Goal: Task Accomplishment & Management: Complete application form

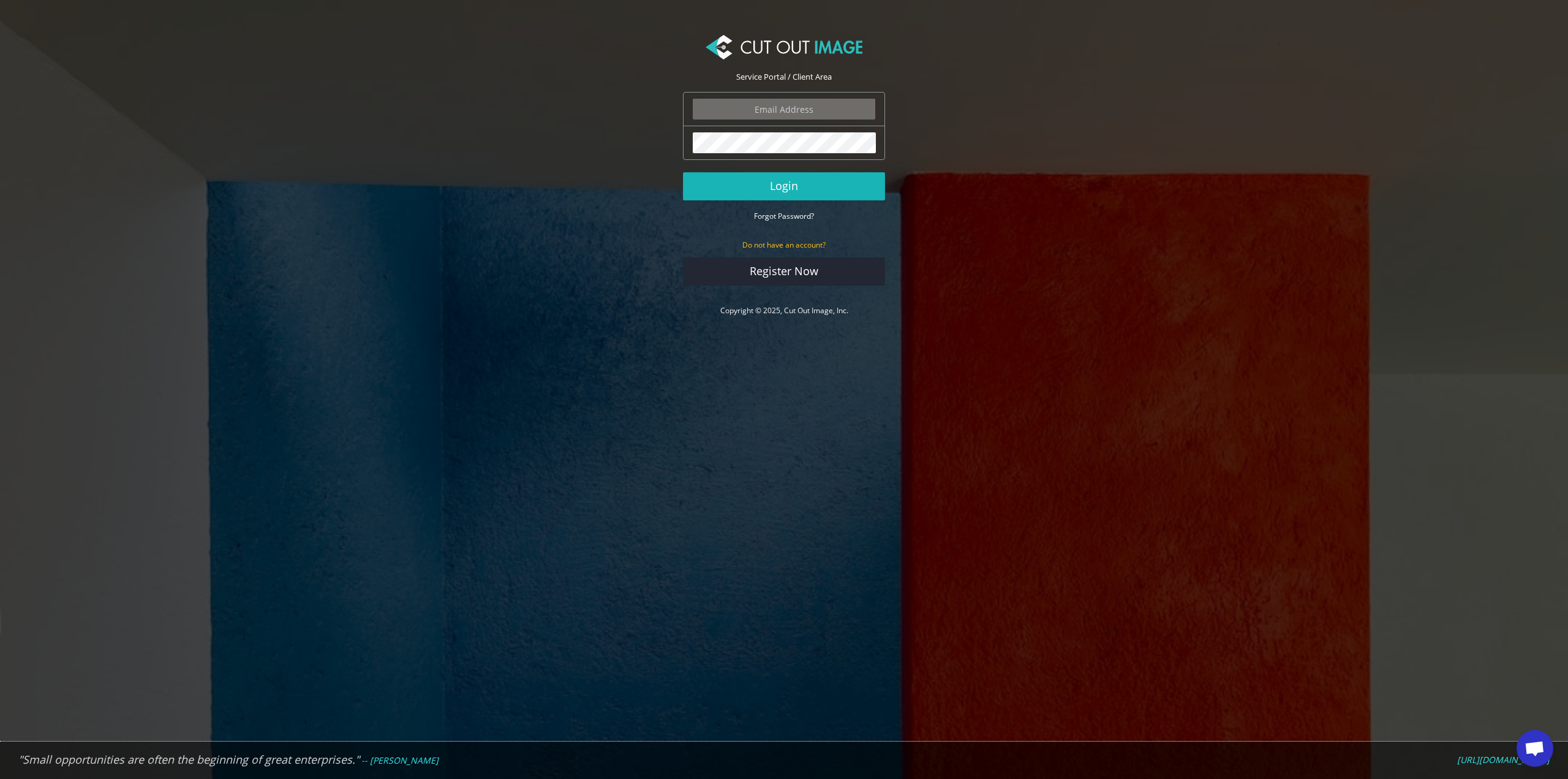
type input "info.tobestudio@gmail.com"
click at [806, 192] on button "Login" at bounding box center [783, 186] width 202 height 28
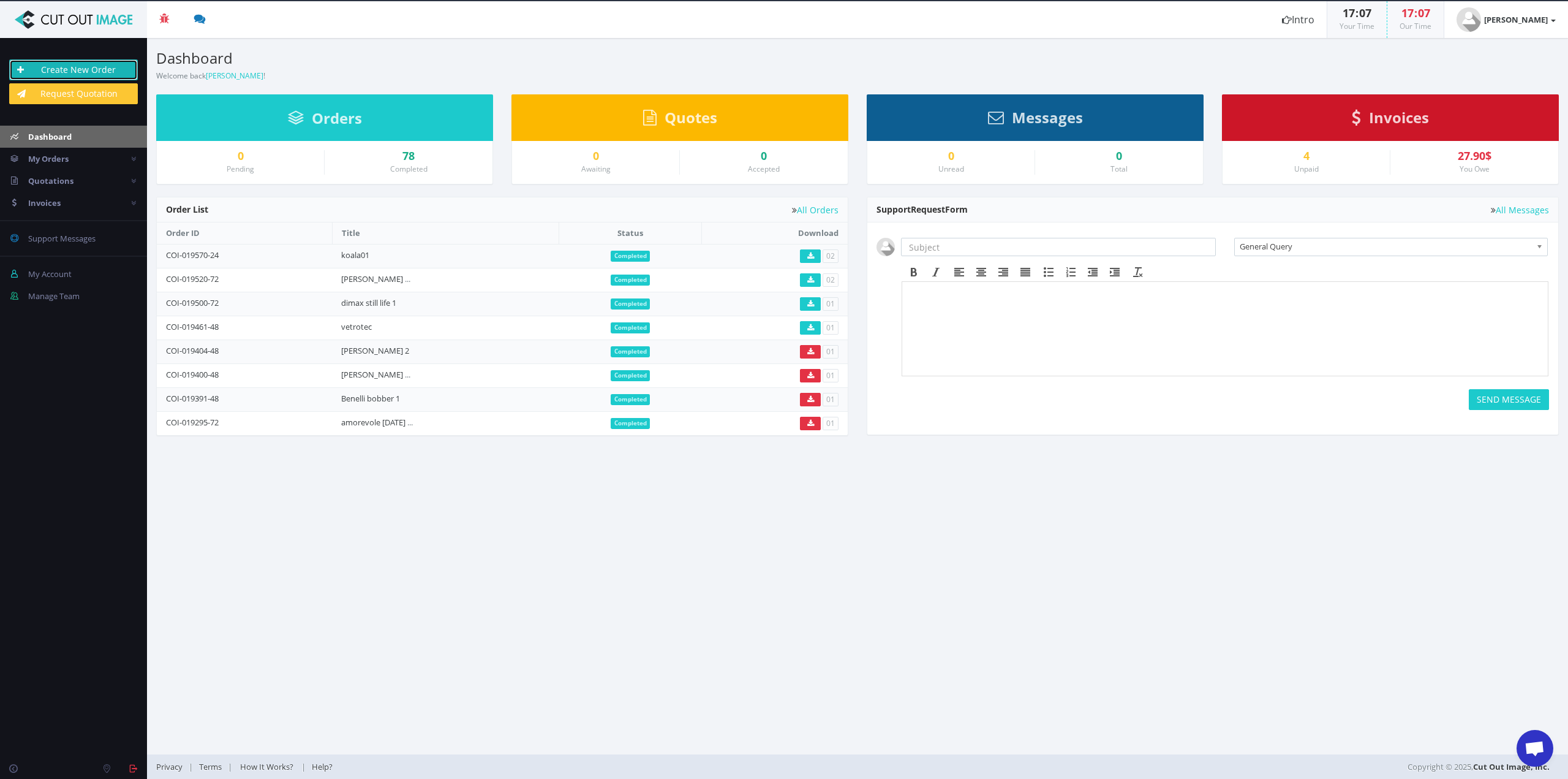
click at [101, 71] on link "Create New Order" at bounding box center [73, 69] width 128 height 21
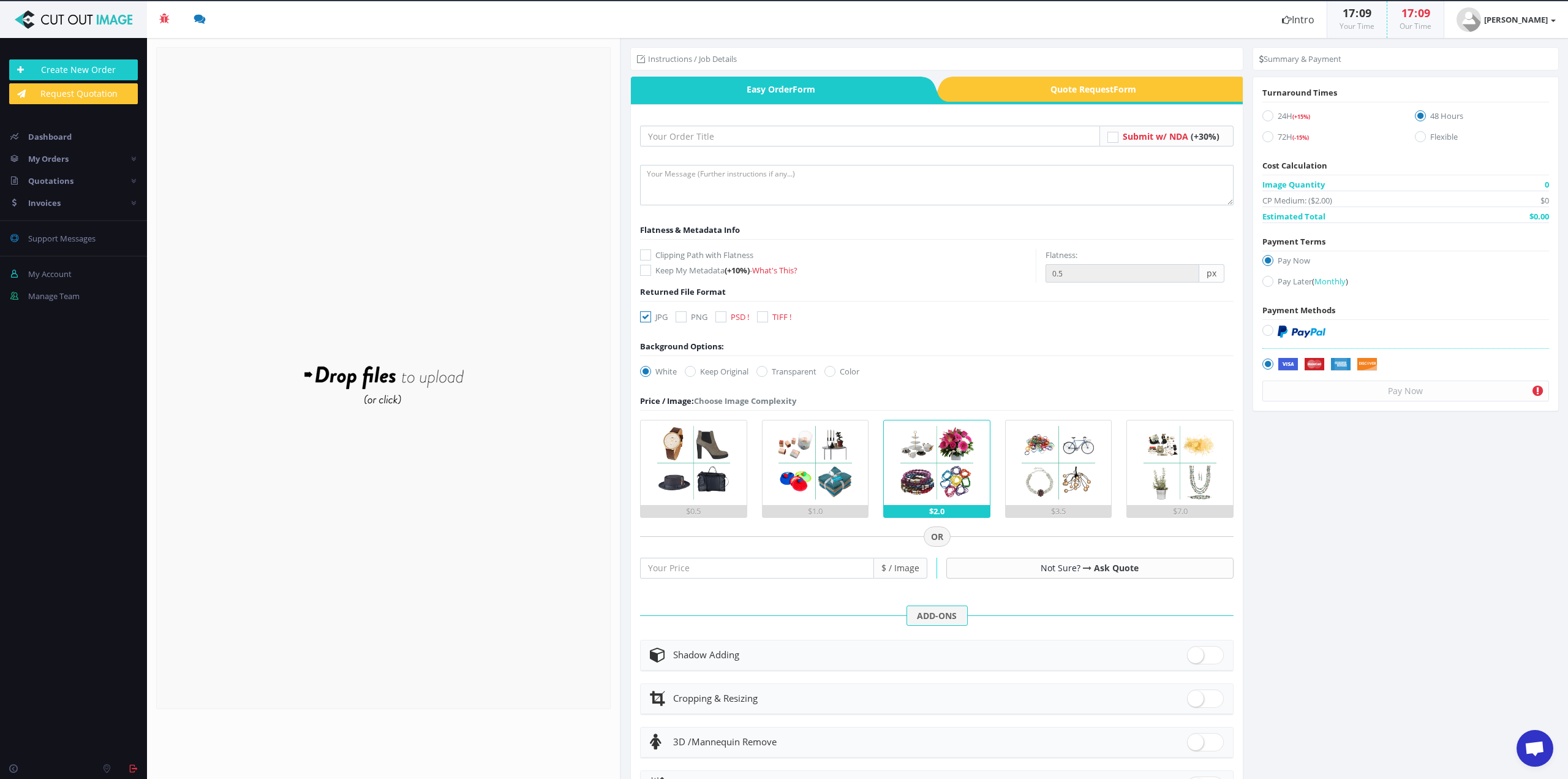
click at [366, 419] on form "Drop files here to upload" at bounding box center [383, 377] width 455 height 661
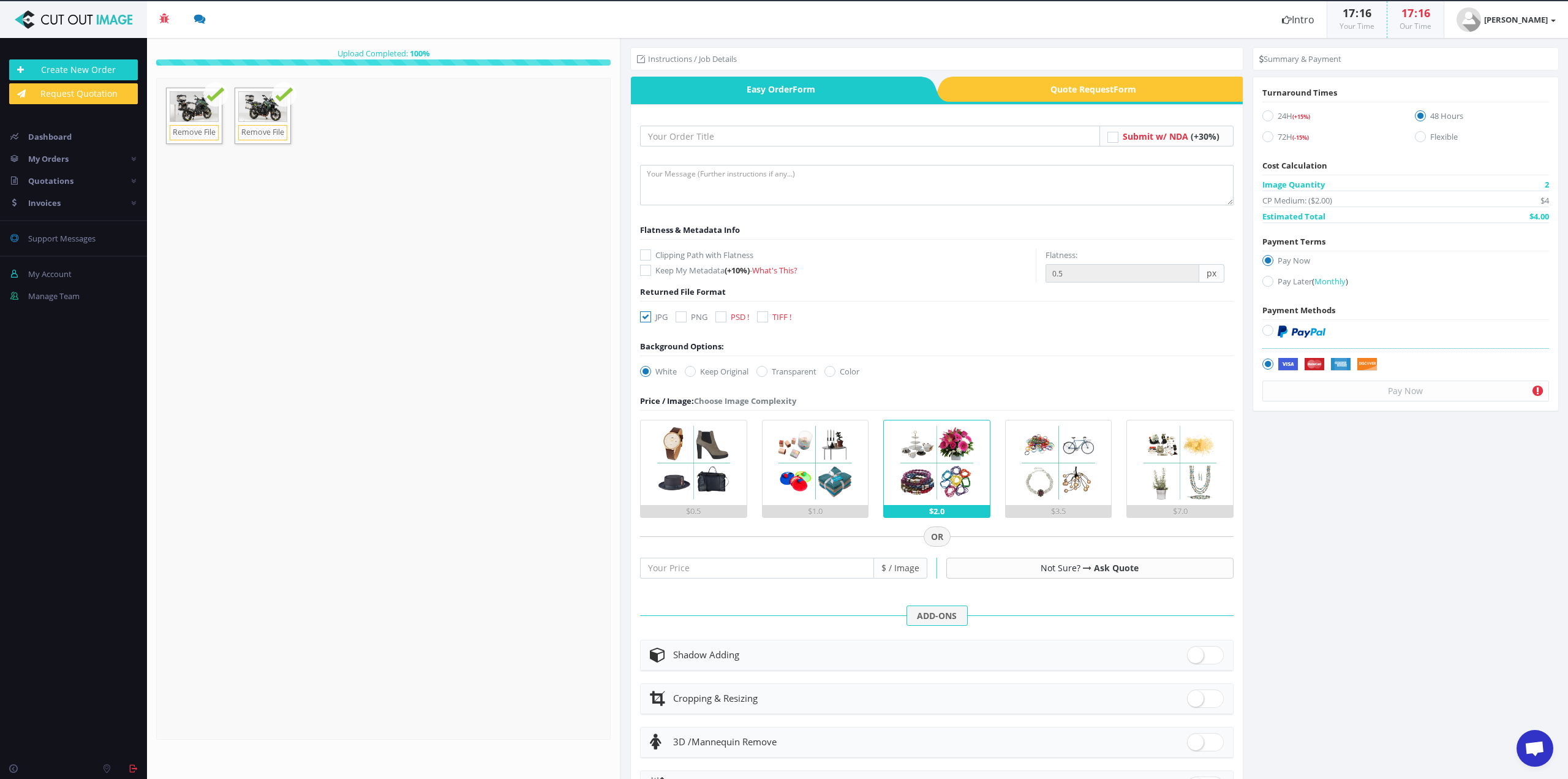
click at [1063, 494] on img at bounding box center [1058, 462] width 84 height 84
click at [0, 0] on input "$3.5" at bounding box center [0, 0] width 0 height 0
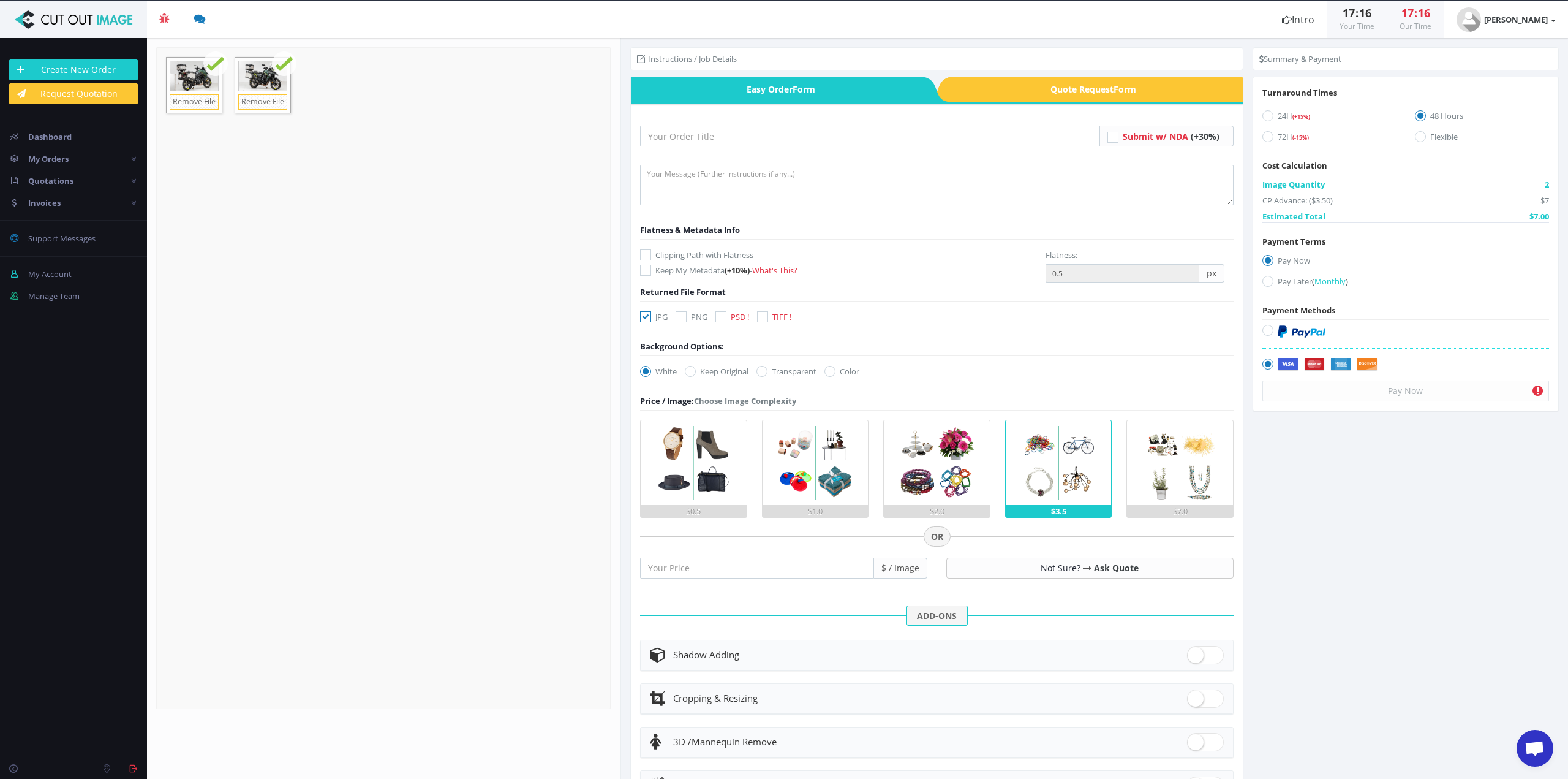
click at [1263, 117] on icon at bounding box center [1268, 116] width 11 height 11
click at [1265, 117] on input "24H (+15%)" at bounding box center [1269, 116] width 8 height 8
radio input "true"
click at [676, 131] on input "text" at bounding box center [870, 136] width 459 height 21
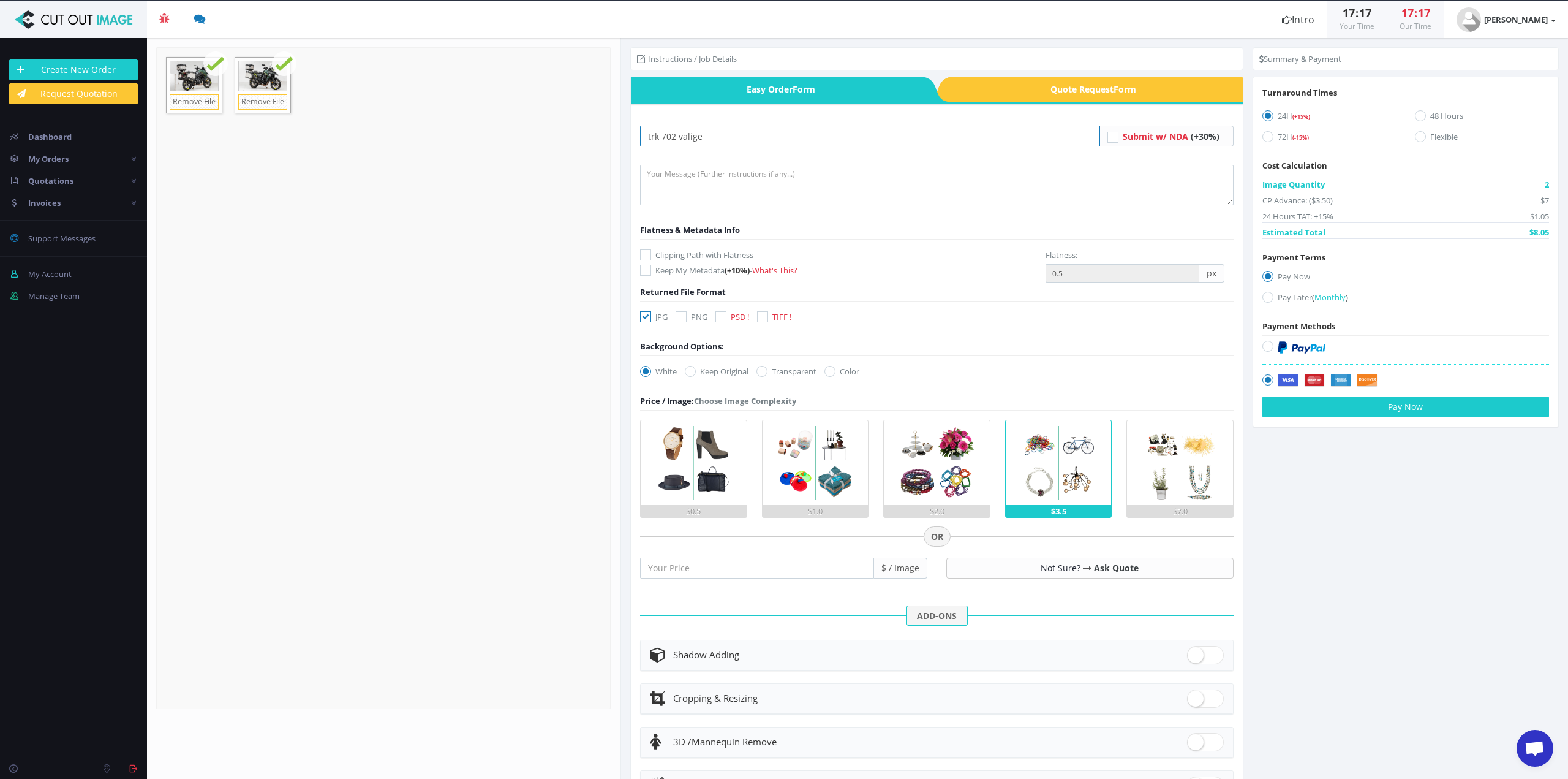
type input "trk 702 valige"
click at [727, 184] on textarea at bounding box center [936, 184] width 593 height 40
click at [728, 184] on textarea at bounding box center [936, 184] width 593 height 40
click at [717, 375] on label "Keep Original" at bounding box center [717, 371] width 64 height 12
click at [696, 375] on input "Keep Original" at bounding box center [692, 372] width 8 height 8
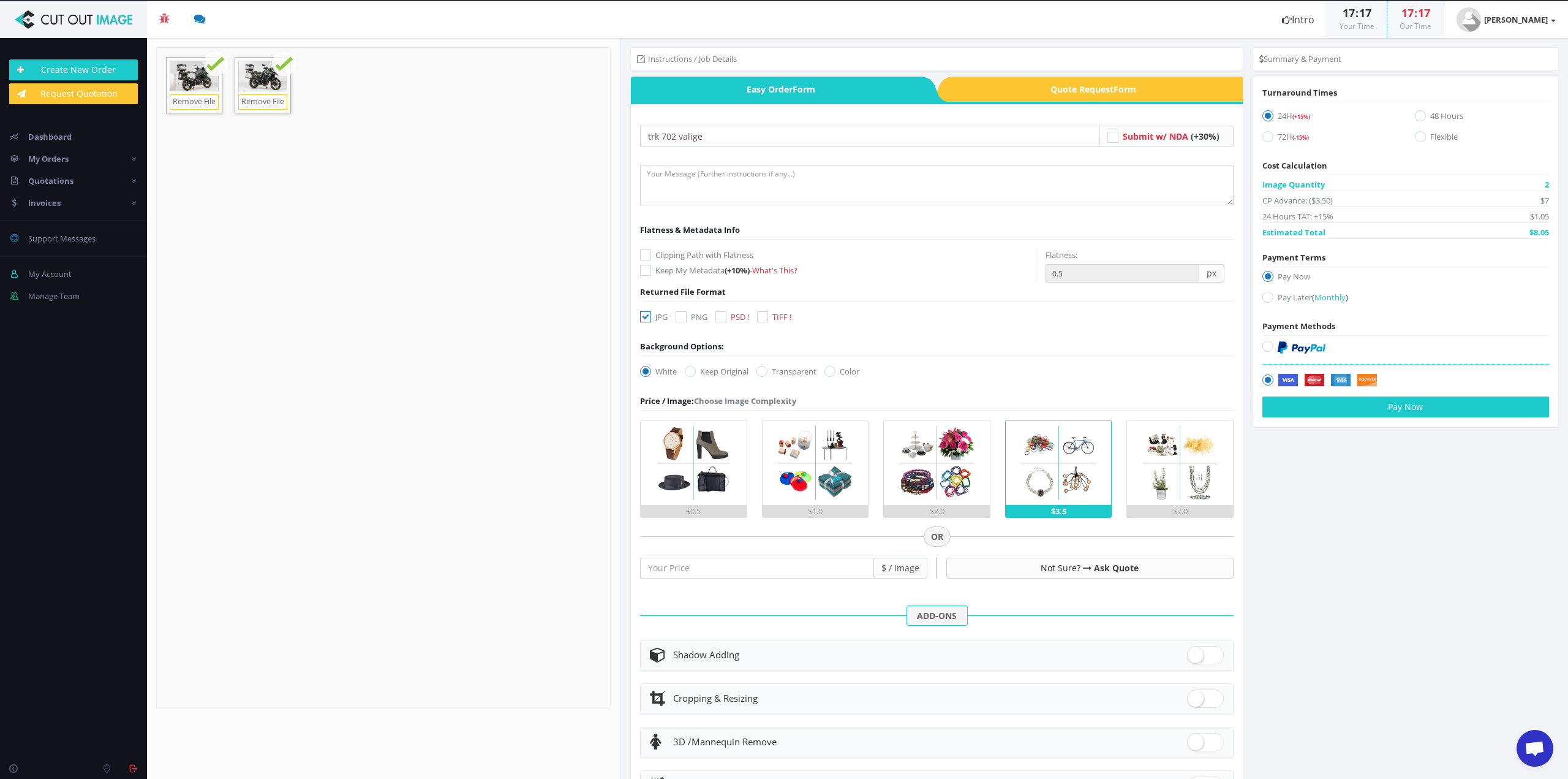
radio input "true"
click at [683, 201] on textarea at bounding box center [936, 184] width 593 height 40
click at [709, 184] on textarea "jpg+path" at bounding box center [936, 184] width 593 height 40
type textarea "jpg+path"
click at [675, 136] on input "trk 702 valige" at bounding box center [870, 136] width 459 height 21
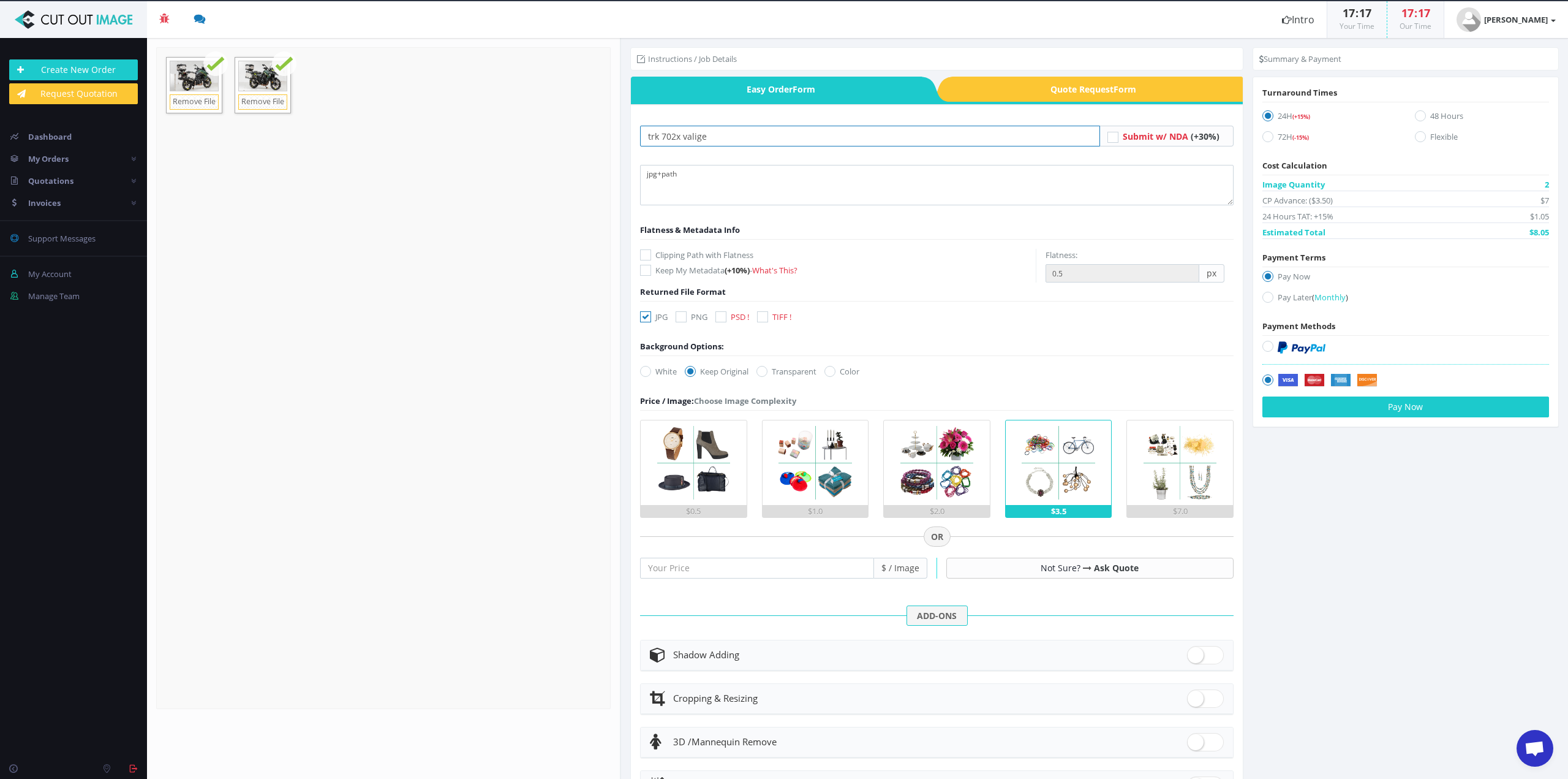
click at [732, 139] on input "trk 702x valige" at bounding box center [870, 136] width 459 height 21
type input "trk 702x valige larghe"
click at [1270, 294] on label "Pay Later ( Monthly )" at bounding box center [1406, 299] width 287 height 16
click at [1270, 294] on input "Pay Later ( Monthly )" at bounding box center [1269, 298] width 8 height 8
radio input "true"
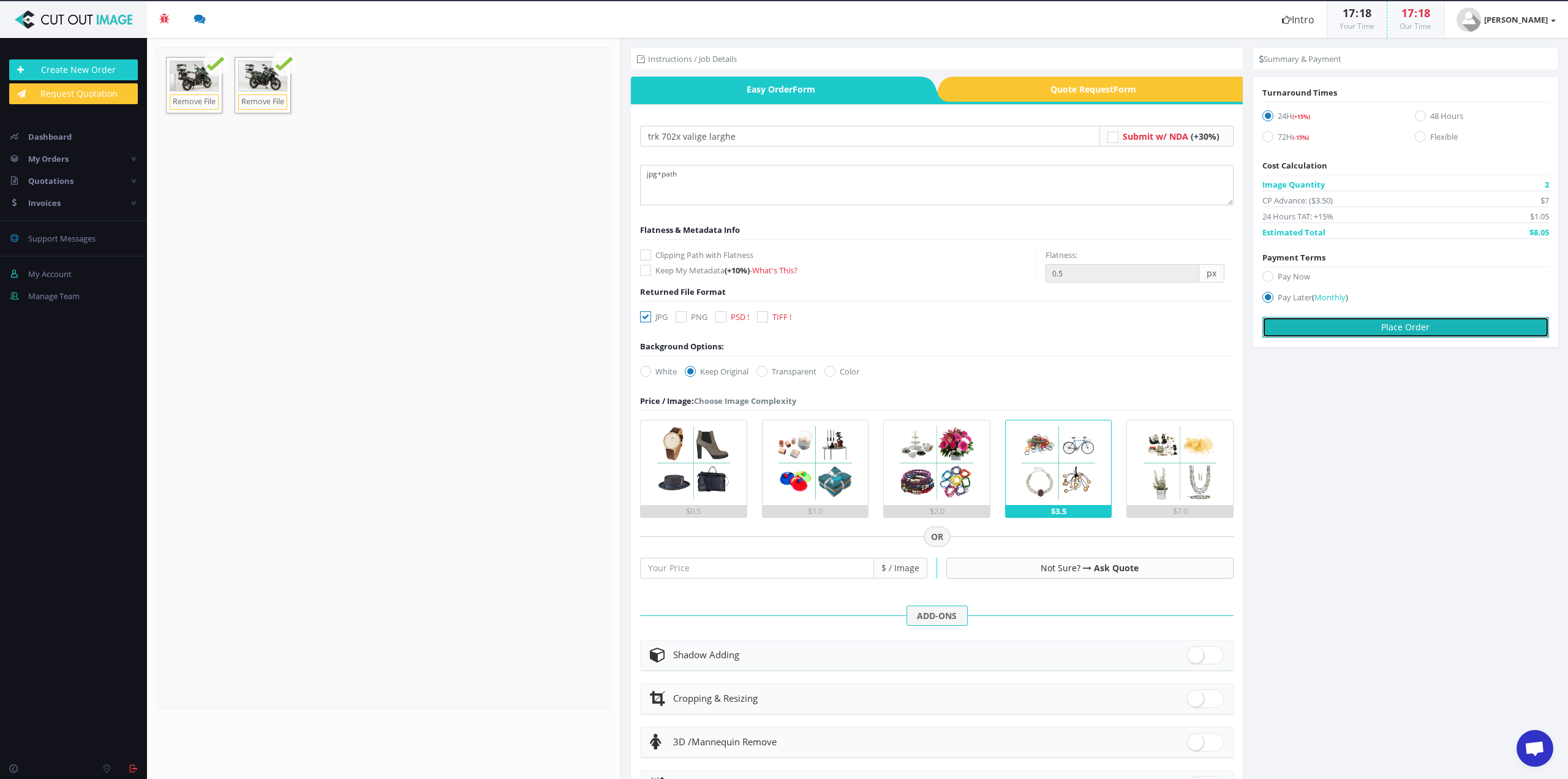
click at [1357, 324] on button "Place Order" at bounding box center [1406, 327] width 287 height 21
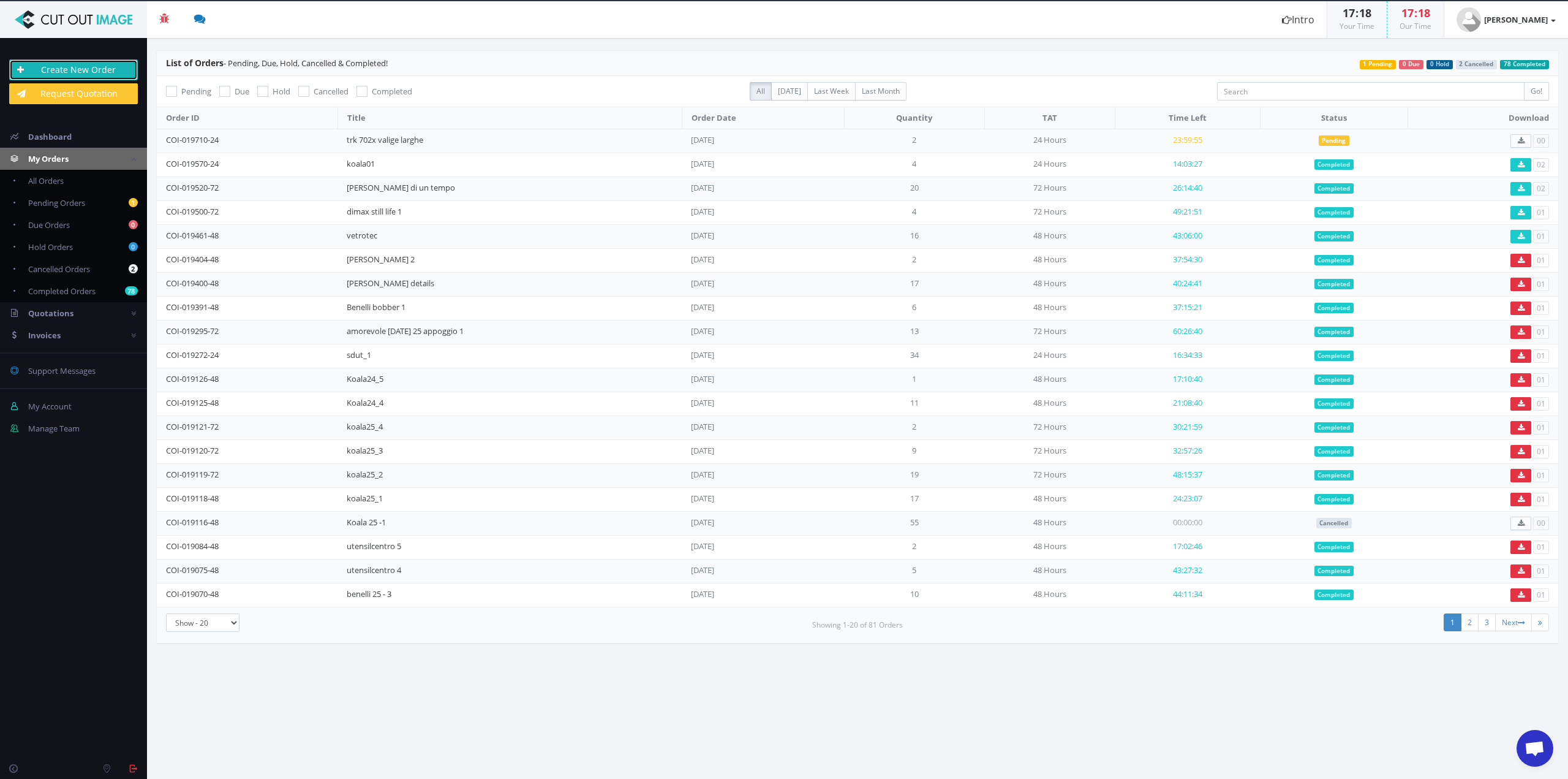
click at [103, 67] on link "Create New Order" at bounding box center [73, 69] width 128 height 21
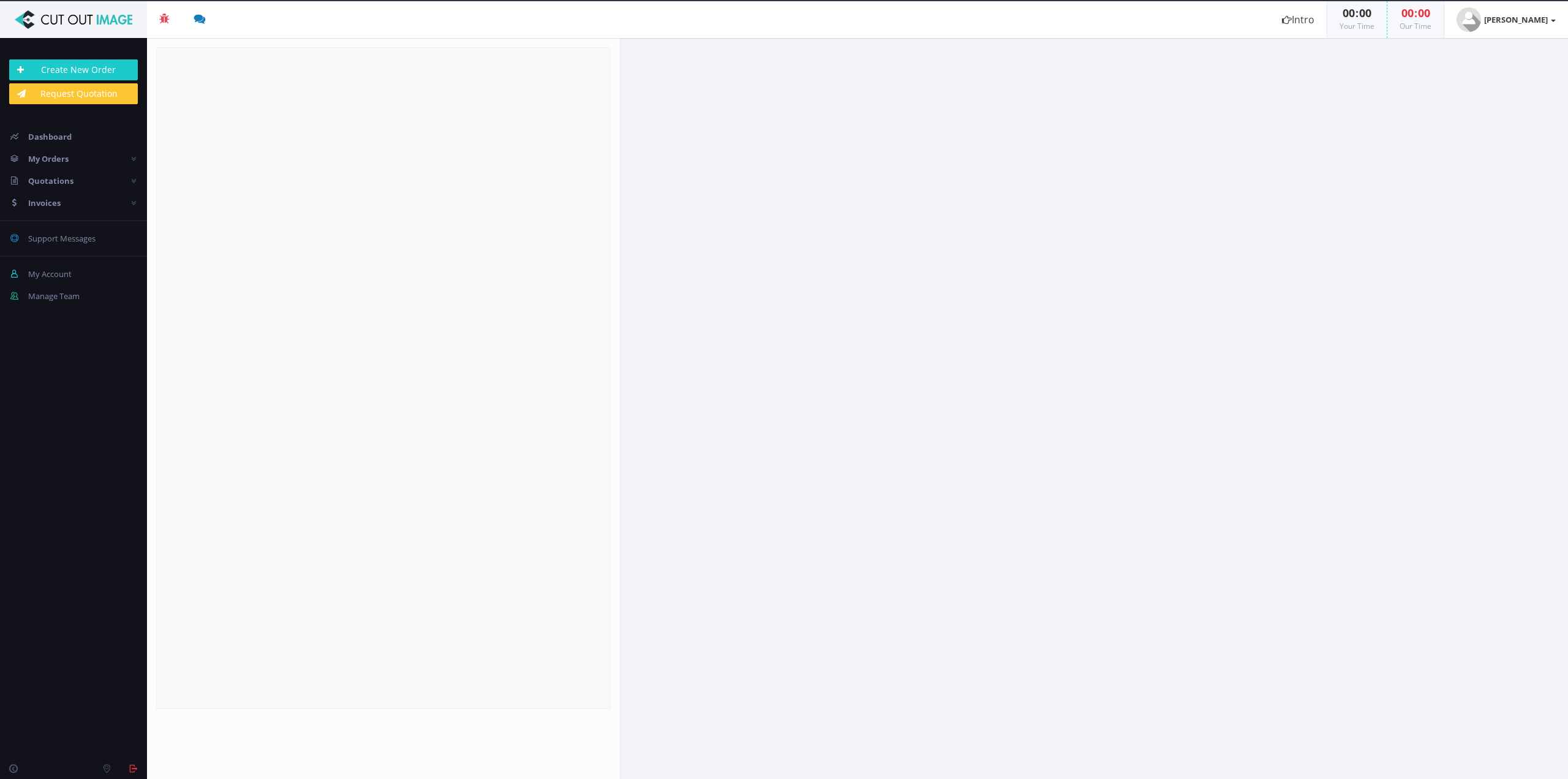
radio input "true"
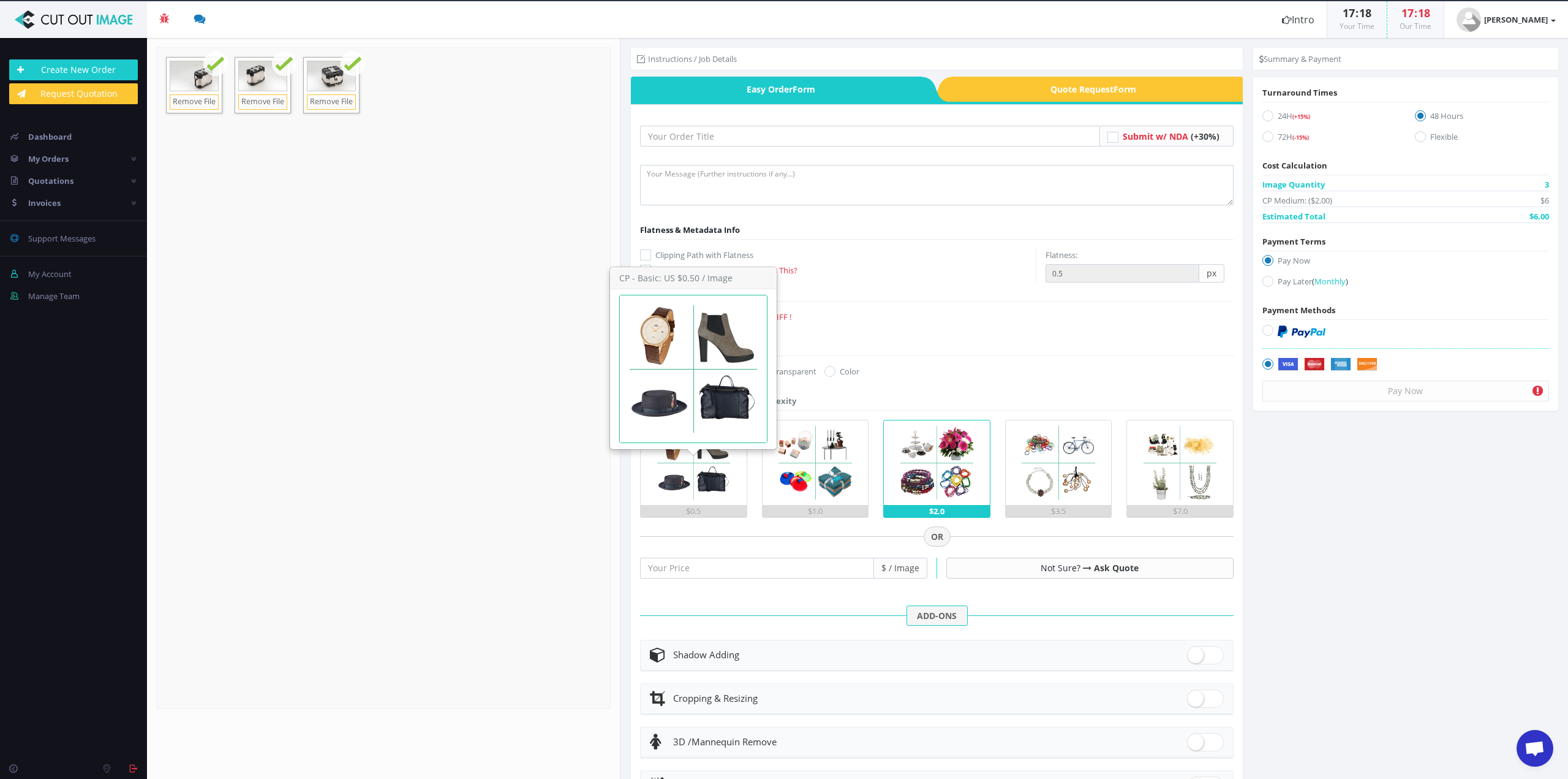
click at [680, 496] on img at bounding box center [694, 462] width 84 height 84
click at [0, 0] on input "$0.5" at bounding box center [0, 0] width 0 height 0
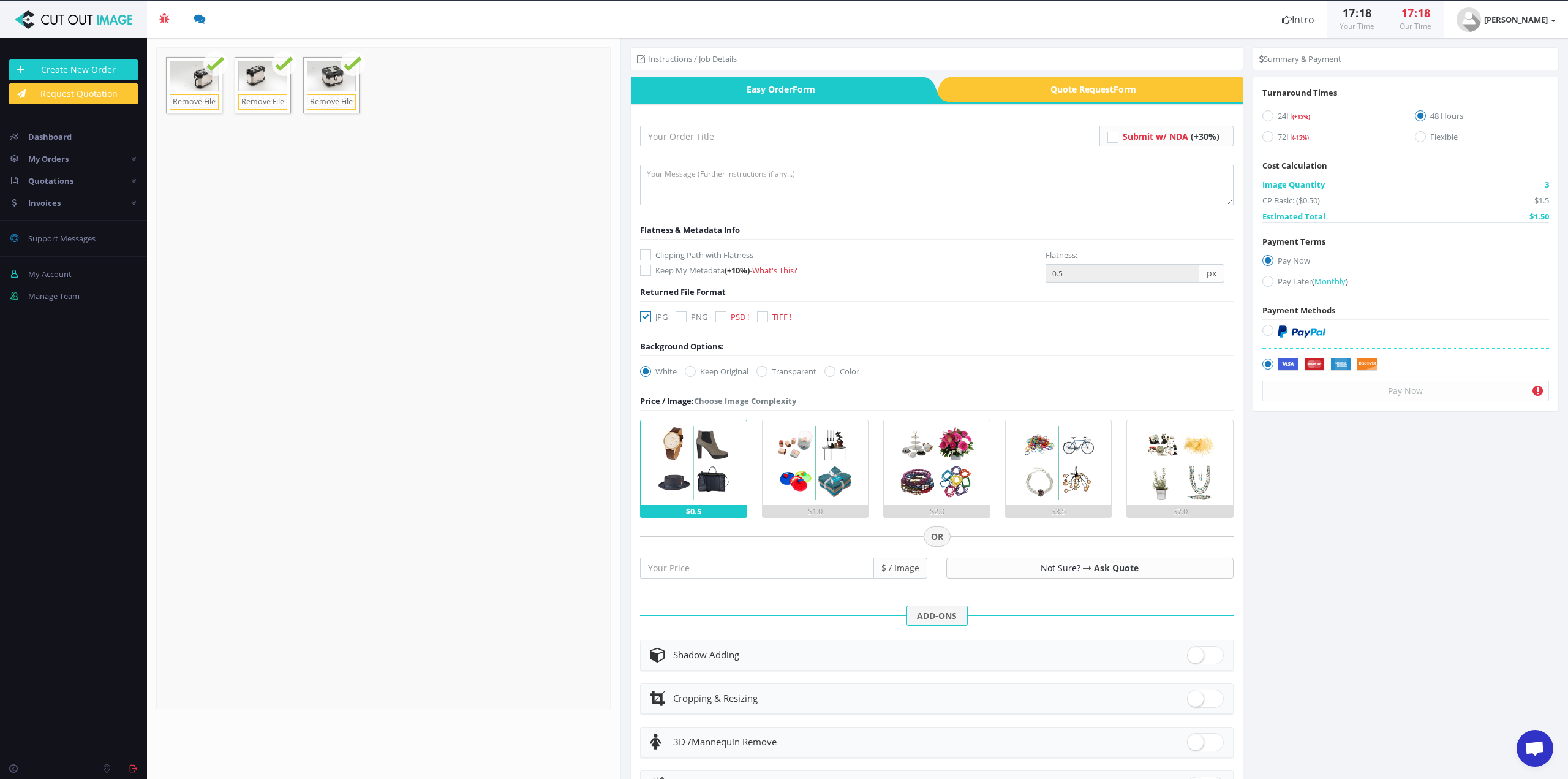
click at [1269, 278] on label "Pay Later ( Monthly )" at bounding box center [1406, 283] width 287 height 16
click at [1269, 278] on input "Pay Later ( Monthly )" at bounding box center [1269, 281] width 8 height 8
radio input "true"
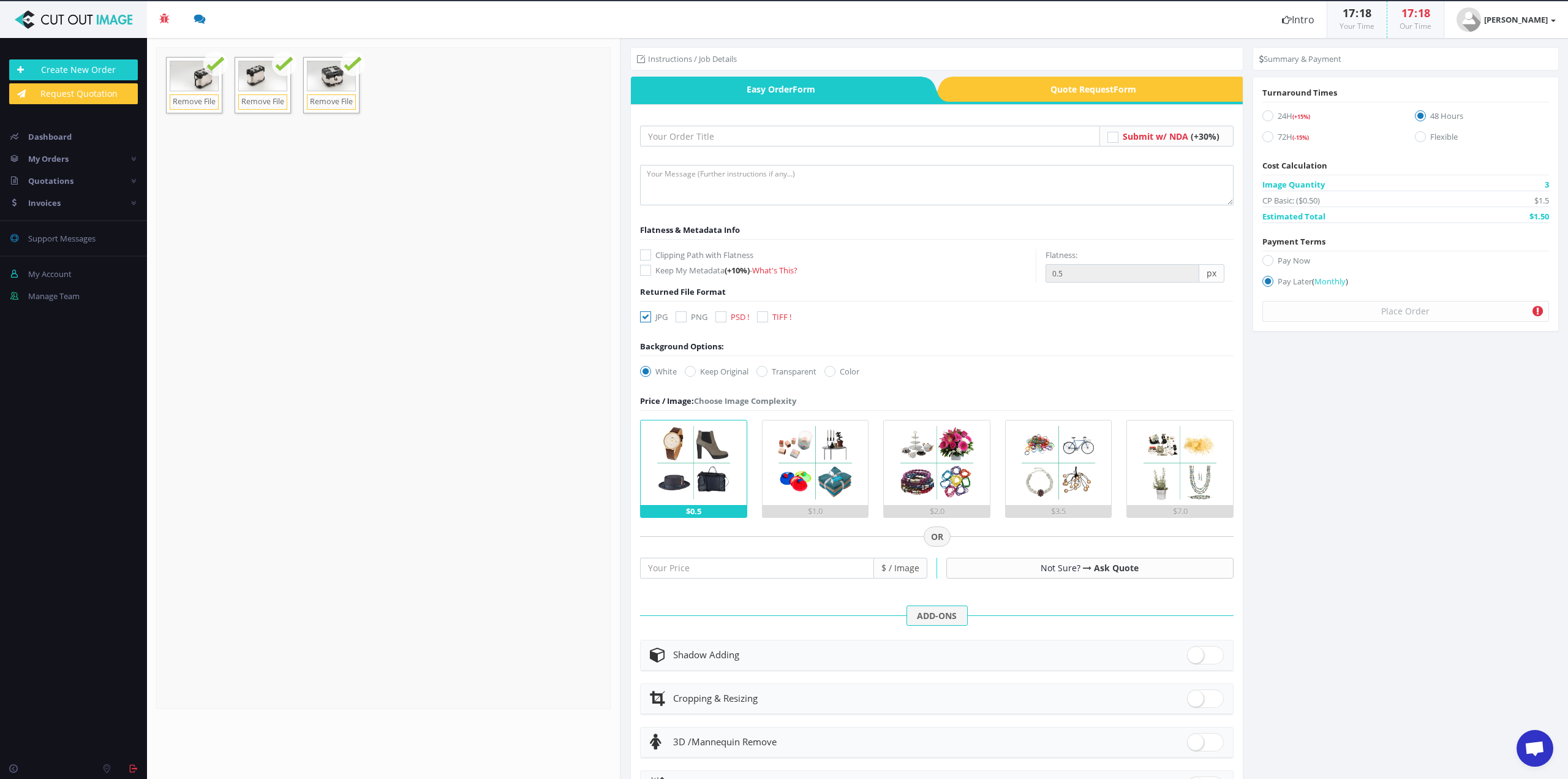
click at [1270, 111] on label "24H (+15%)" at bounding box center [1329, 118] width 134 height 16
click at [1270, 112] on input "24H (+15%)" at bounding box center [1269, 116] width 8 height 8
radio input "true"
click at [677, 140] on input "text" at bounding box center [870, 136] width 459 height 21
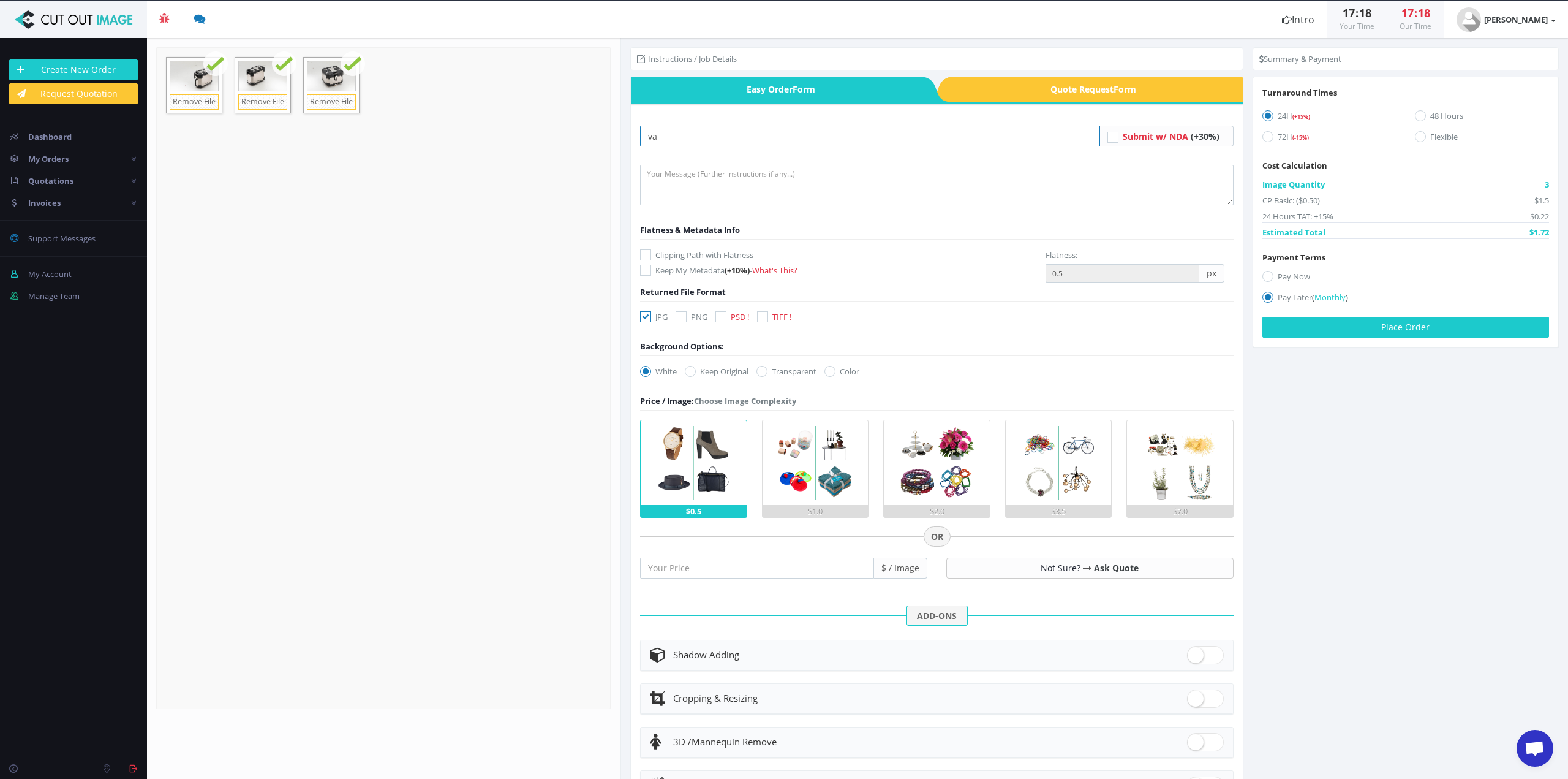
type input "v"
type input "trk 702x valige strette"
click at [591, 224] on form "Drop files here to upload 1 MB _D4_9467-Migliorato-SR.jpg Check" at bounding box center [383, 377] width 455 height 661
click at [717, 184] on textarea at bounding box center [936, 184] width 593 height 40
type textarea "jpg+path"
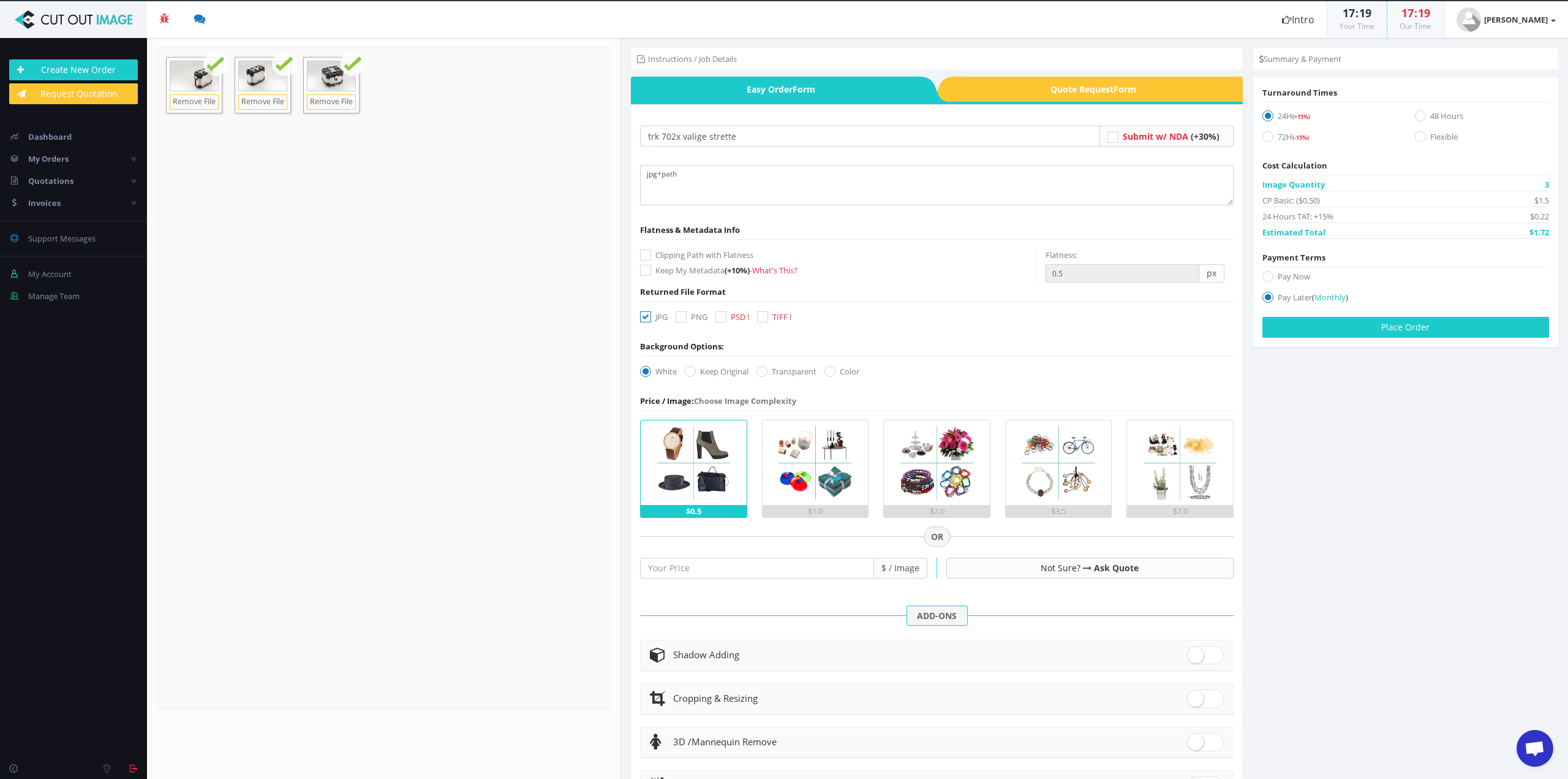
click at [739, 356] on form "trk 702x valige strette Submit w/ NDA (+30%) jpg+path Keep My Metadata -" at bounding box center [936, 507] width 593 height 763
click at [730, 370] on label "Keep Original" at bounding box center [717, 371] width 64 height 12
click at [696, 370] on input "Keep Original" at bounding box center [692, 372] width 8 height 8
radio input "true"
click at [1414, 320] on button "Place Order" at bounding box center [1406, 327] width 287 height 21
